Goal: Navigation & Orientation: Understand site structure

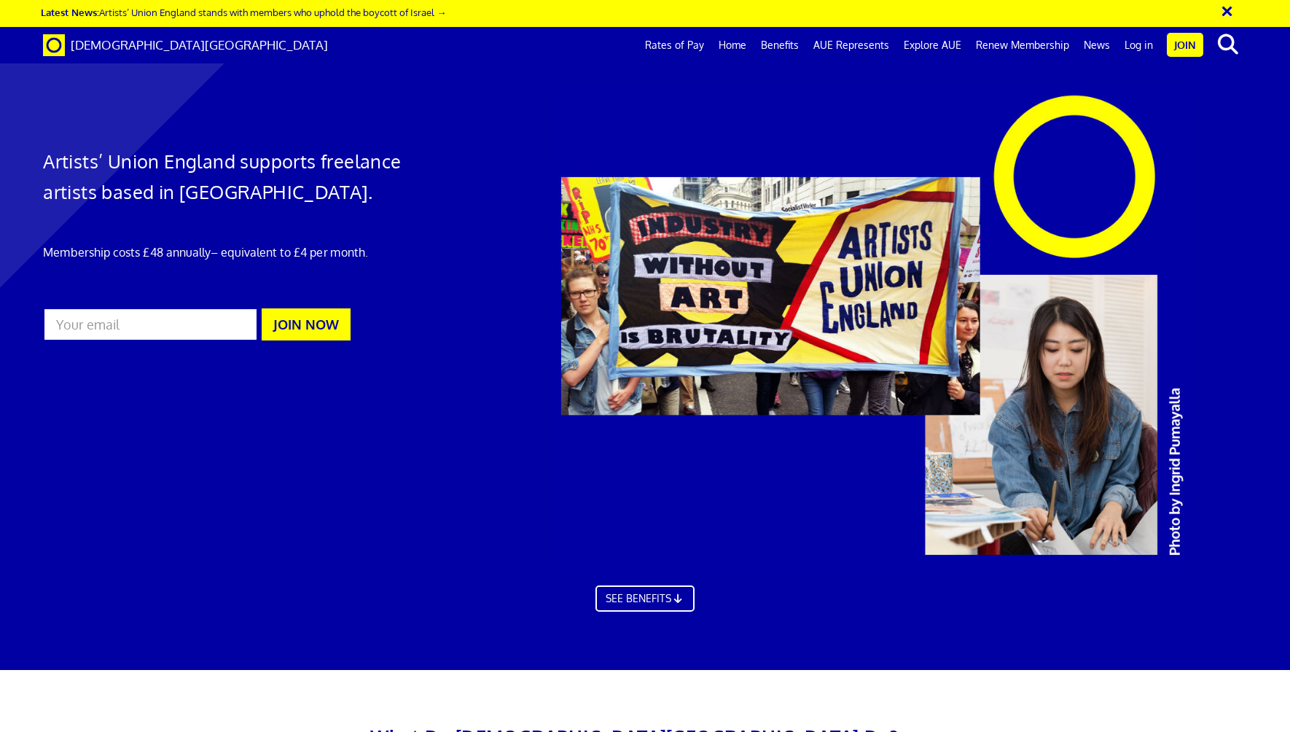
scroll to position [769, 0]
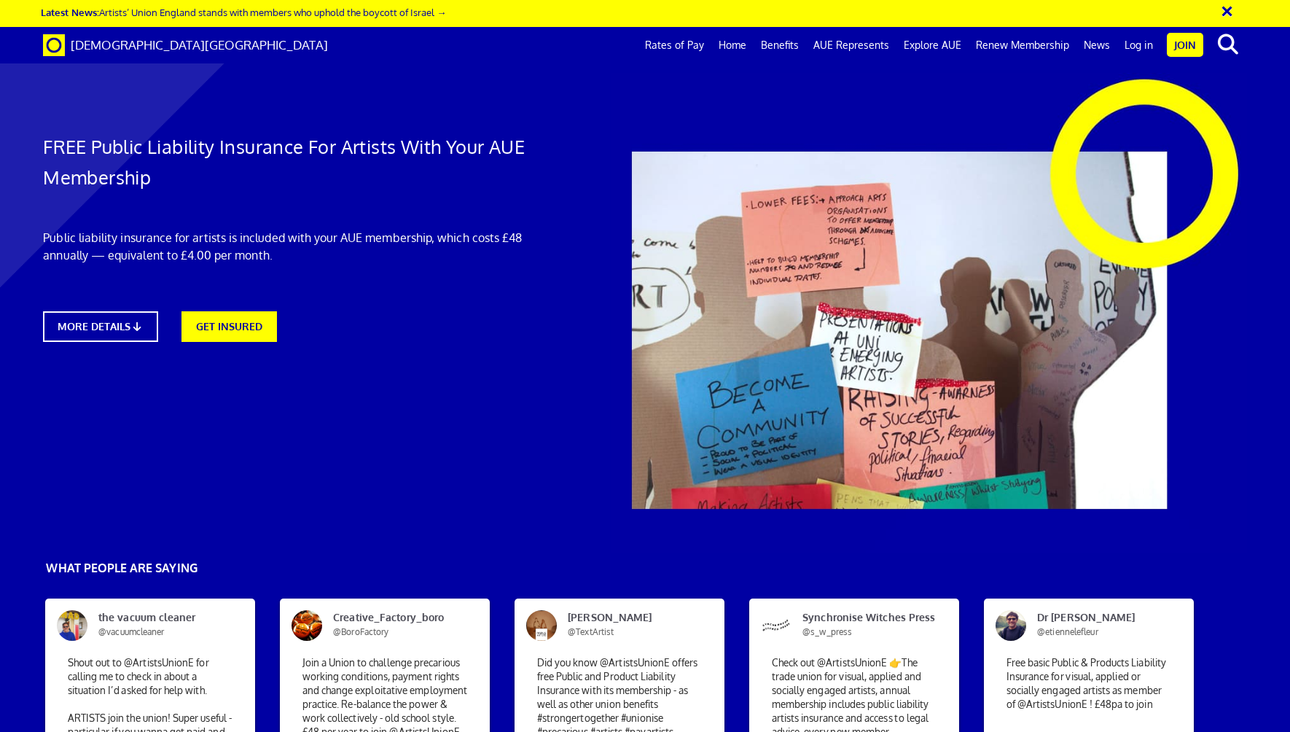
scroll to position [77, 0]
click at [97, 310] on link "MORE DETAILS" at bounding box center [100, 327] width 126 height 34
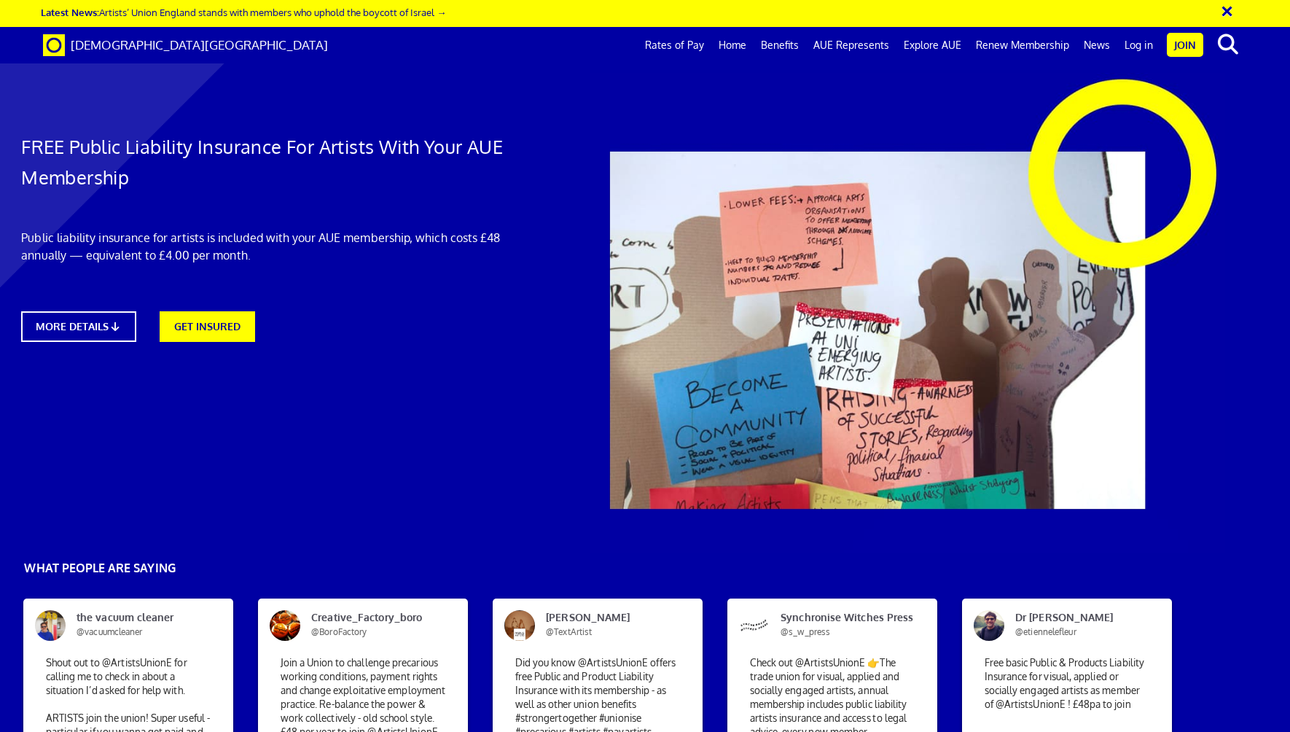
scroll to position [4745, 22]
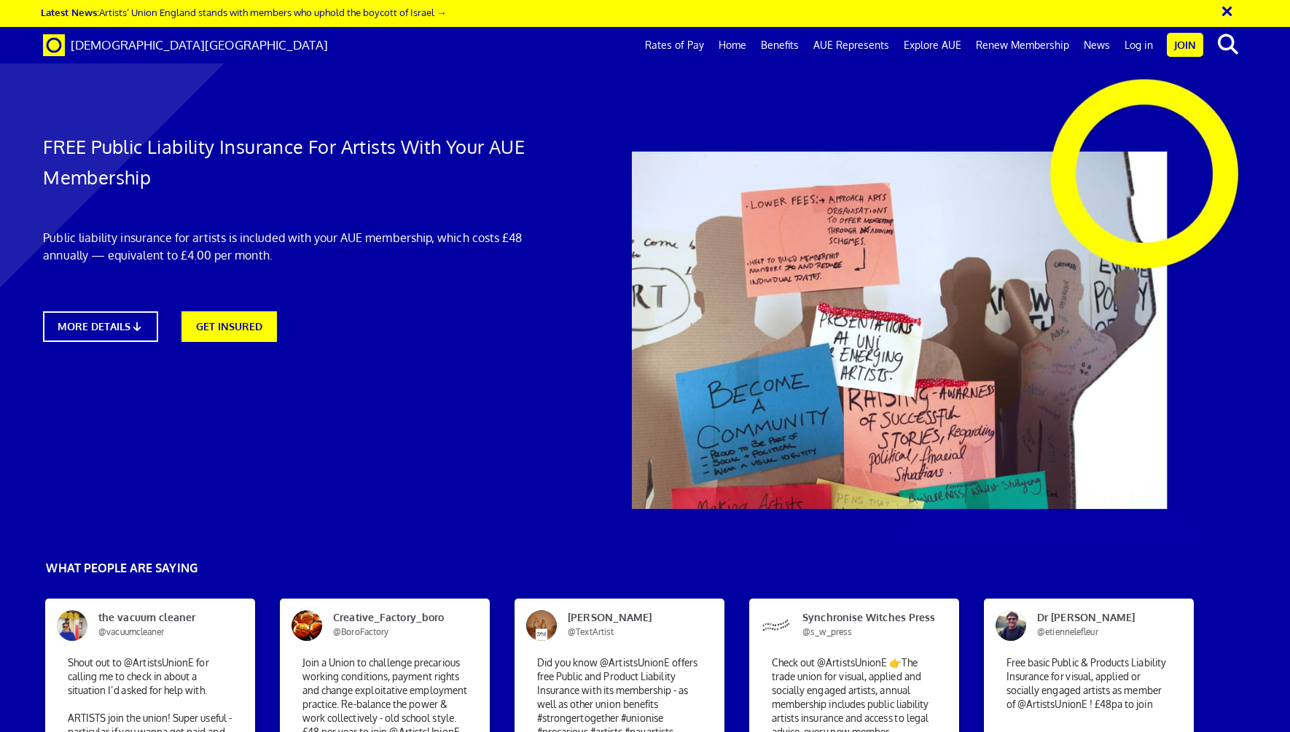
click at [945, 43] on link "Explore AUE" at bounding box center [932, 45] width 72 height 36
click at [735, 45] on link "Home" at bounding box center [732, 45] width 42 height 36
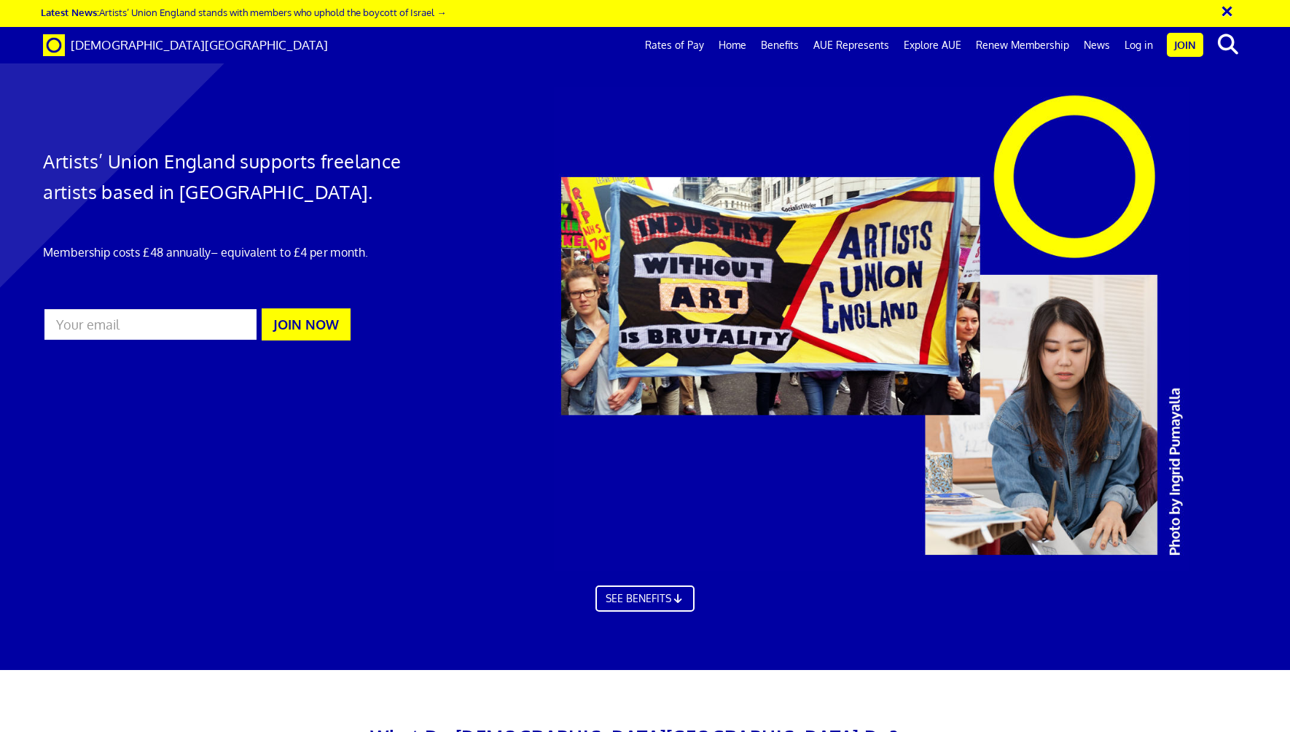
scroll to position [0, 18]
click at [789, 47] on link "Benefits" at bounding box center [779, 45] width 52 height 36
click at [858, 45] on link "AUE Represents" at bounding box center [851, 45] width 90 height 36
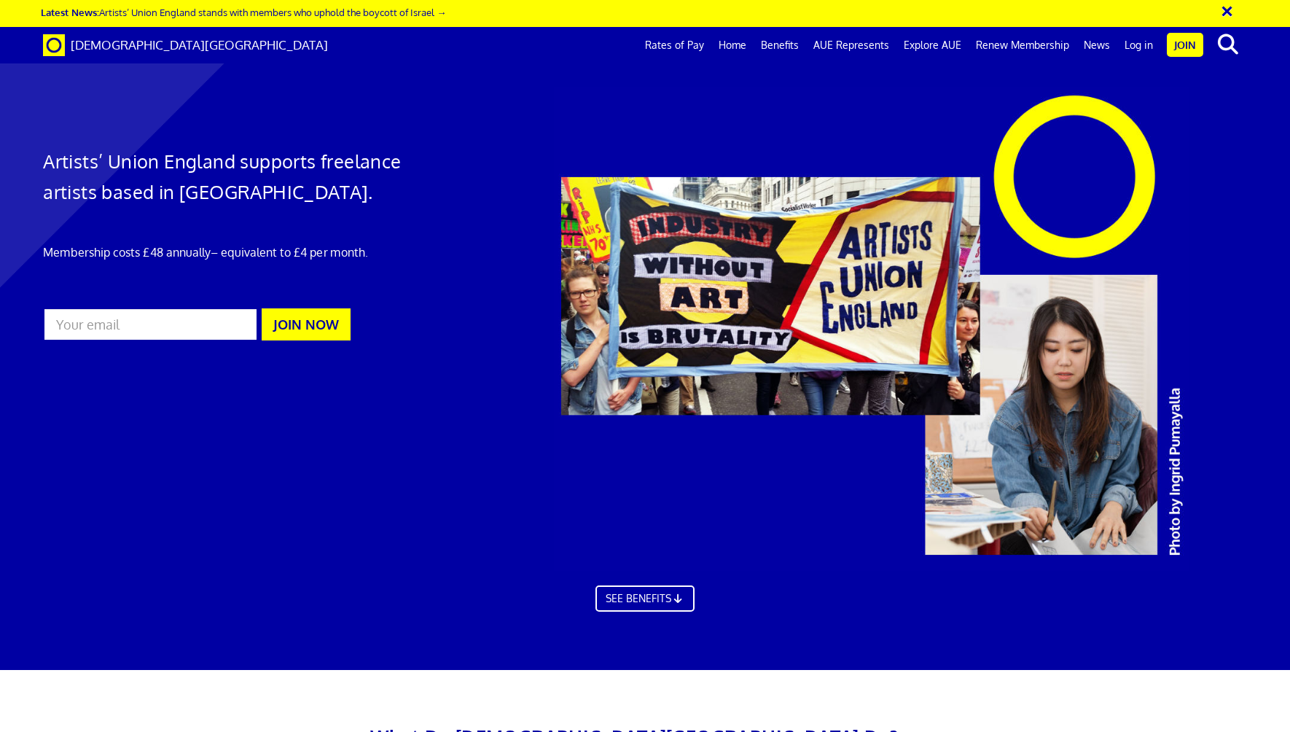
click at [943, 44] on link "Explore AUE" at bounding box center [932, 45] width 72 height 36
click at [1102, 44] on link "News" at bounding box center [1096, 45] width 41 height 36
